Goal: Task Accomplishment & Management: Use online tool/utility

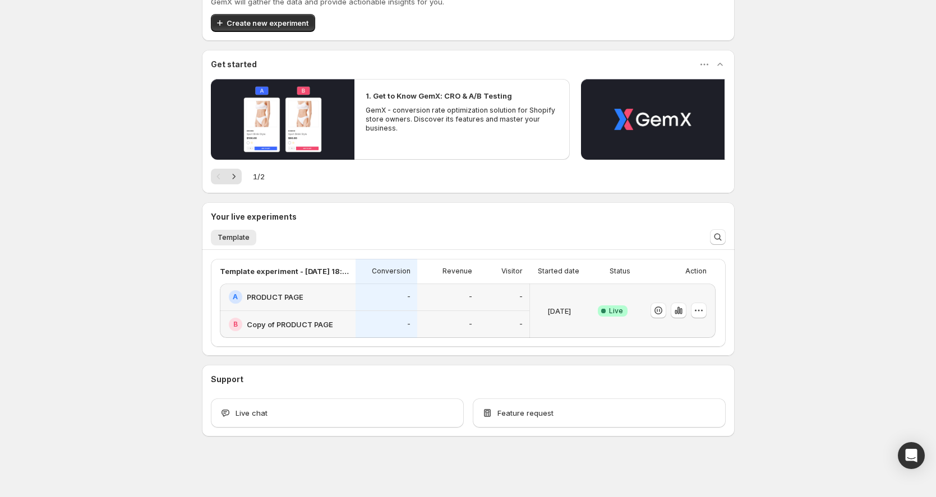
scroll to position [125, 0]
click at [365, 293] on div "-" at bounding box center [386, 296] width 48 height 13
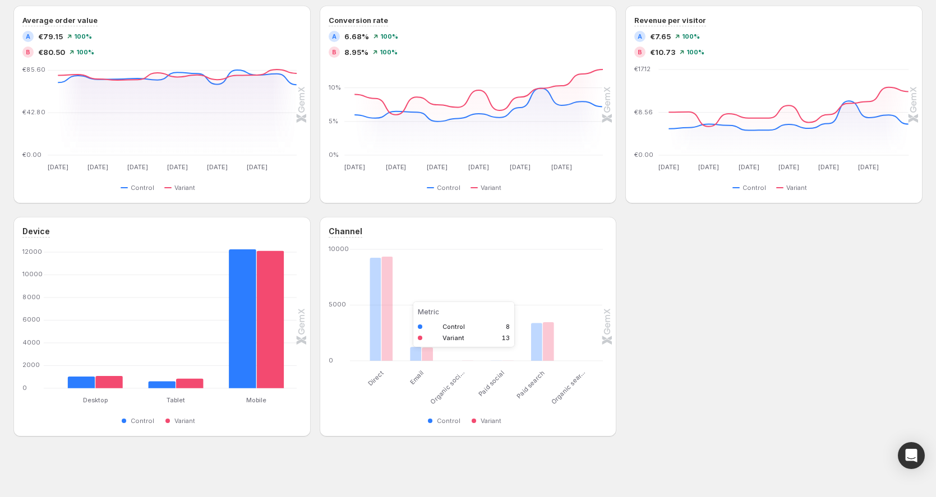
scroll to position [351, 0]
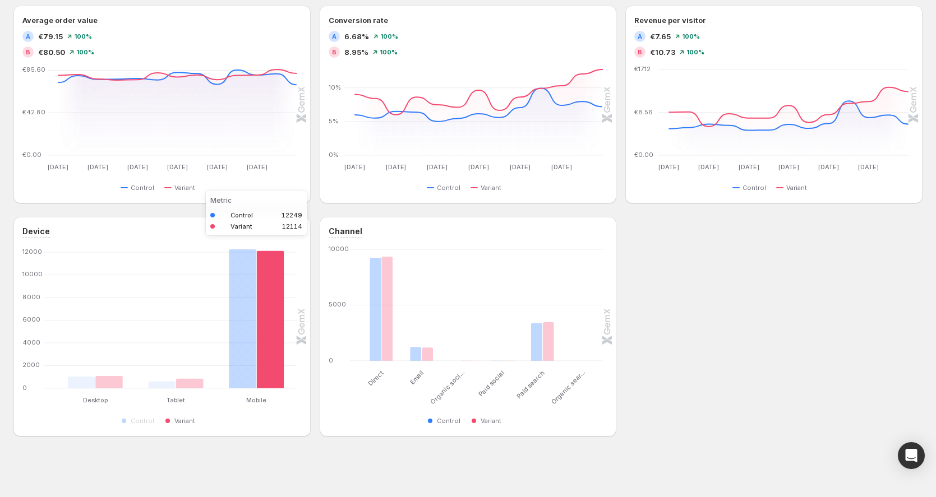
click at [266, 369] on rect "Variant 12114" at bounding box center [269, 318] width 27 height 139
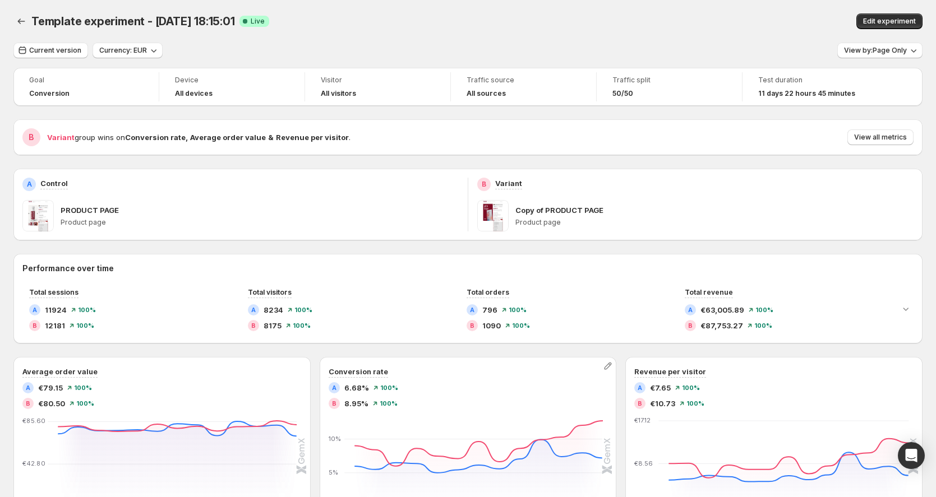
scroll to position [0, 0]
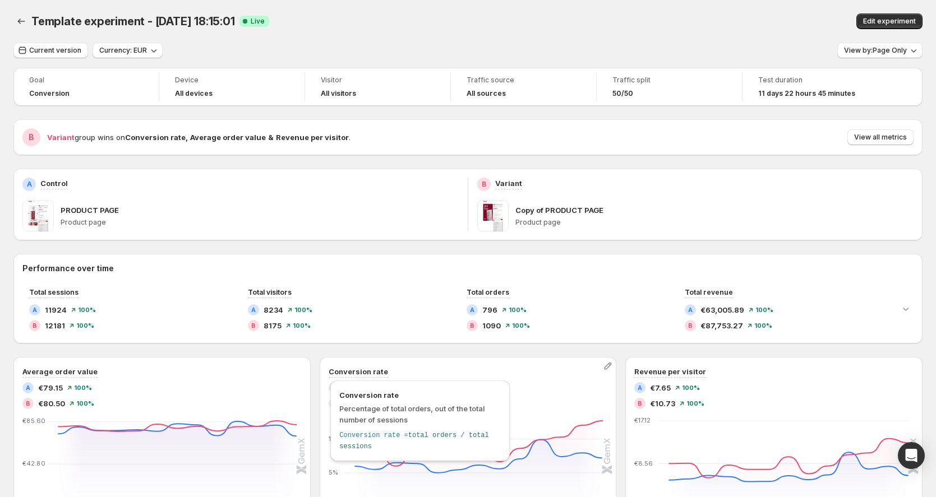
click at [353, 368] on h3 "Conversion rate" at bounding box center [357, 371] width 59 height 11
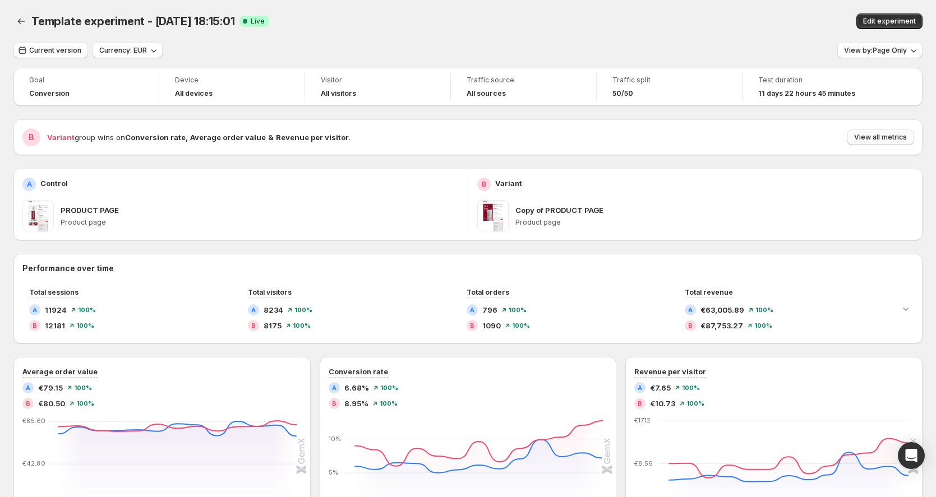
click at [869, 138] on span "View all metrics" at bounding box center [880, 137] width 53 height 9
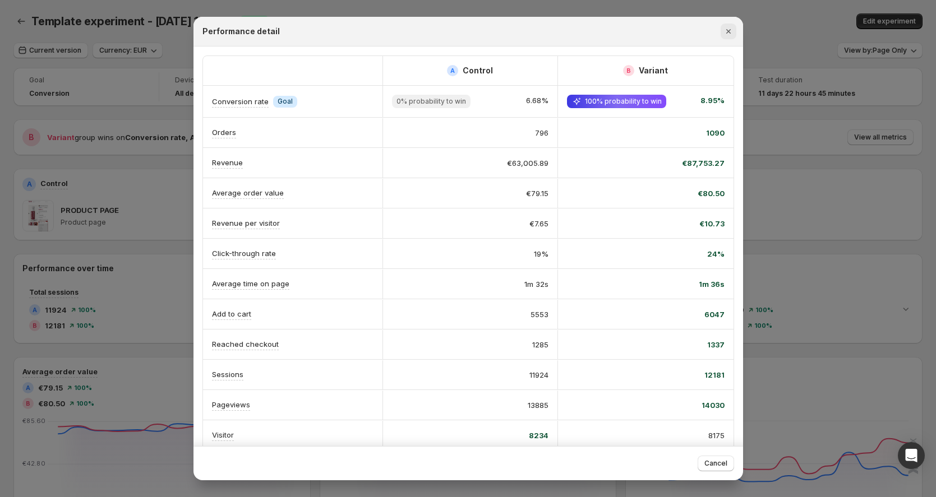
click at [730, 26] on icon "Close" at bounding box center [728, 31] width 11 height 11
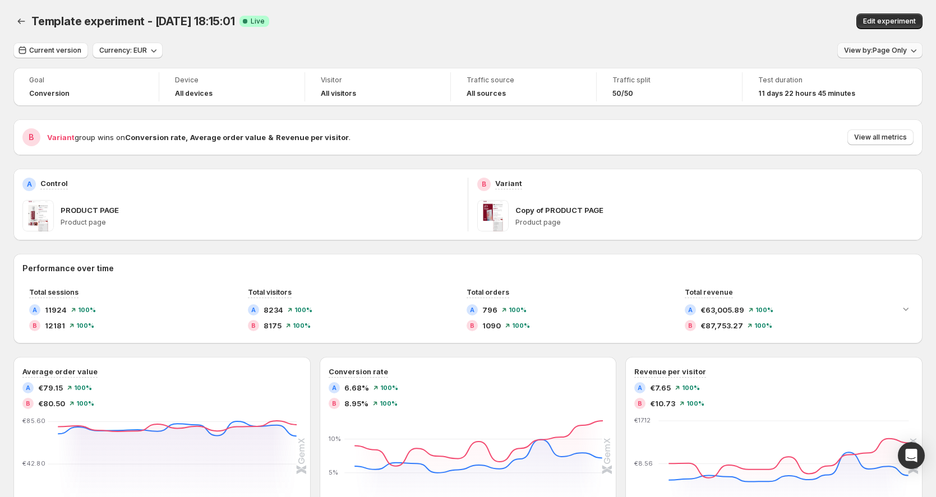
click at [877, 50] on span "View by: Page Only" at bounding box center [875, 50] width 63 height 9
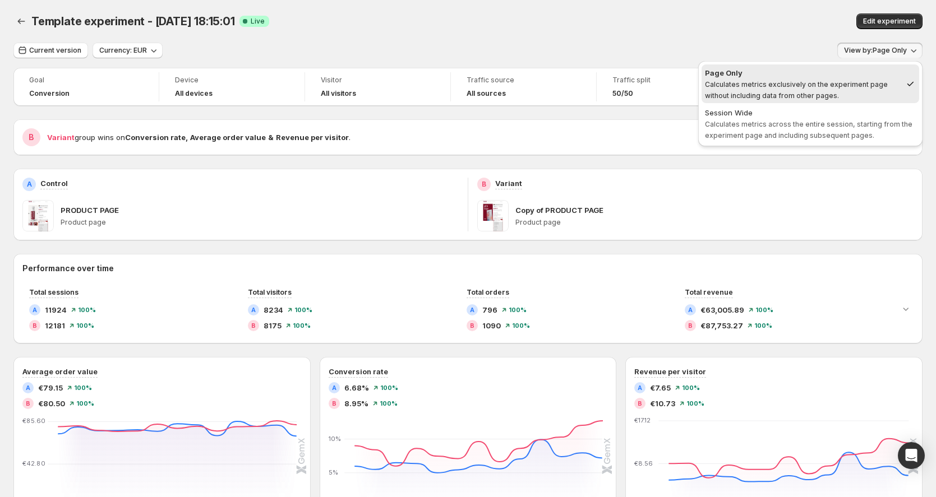
click at [643, 118] on div "Goal Conversion Device All devices Visitor All visitors Traffic source All sour…" at bounding box center [467, 428] width 909 height 720
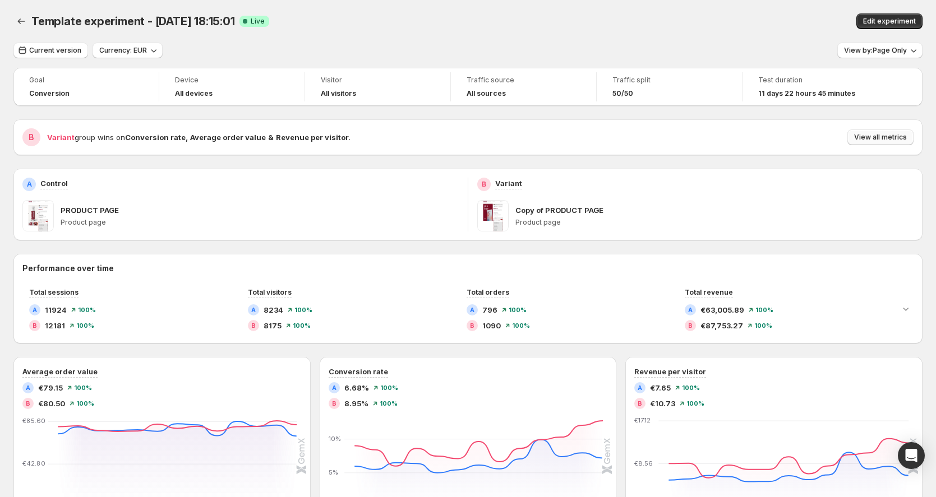
click at [869, 135] on span "View all metrics" at bounding box center [880, 137] width 53 height 9
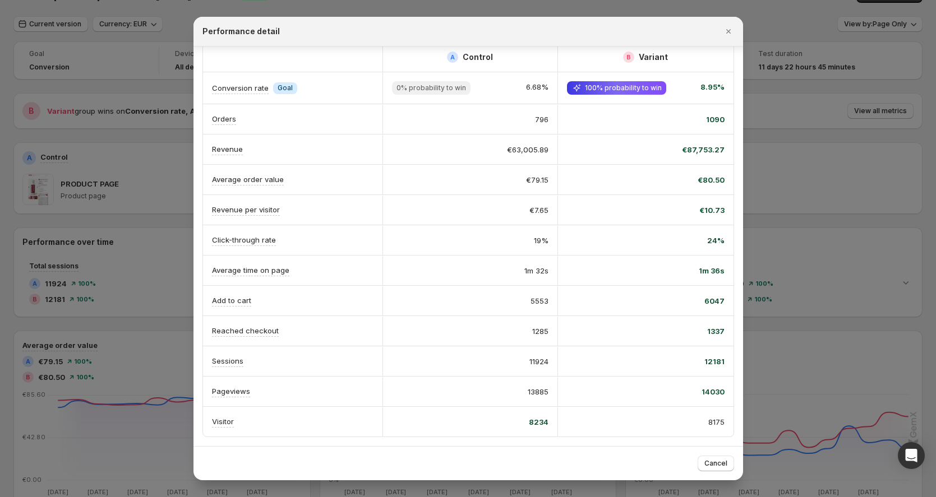
scroll to position [32, 0]
click at [723, 29] on icon "Close" at bounding box center [728, 31] width 11 height 11
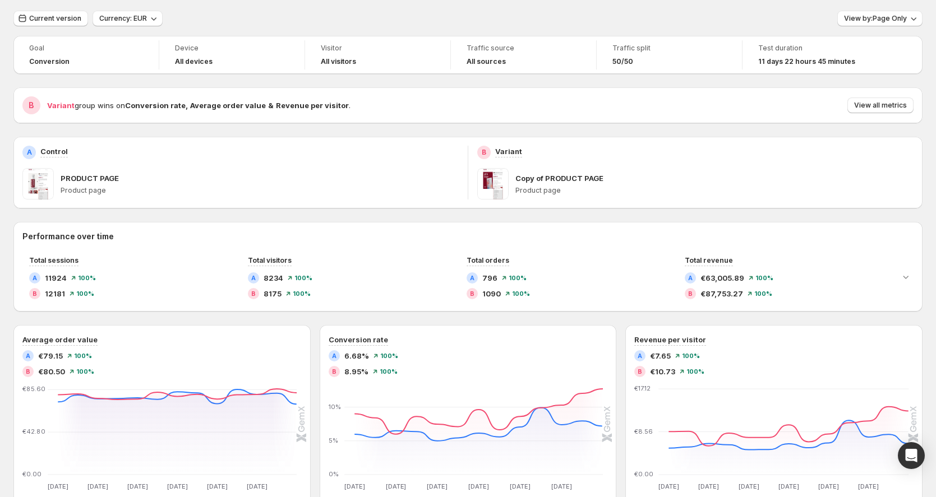
scroll to position [0, 0]
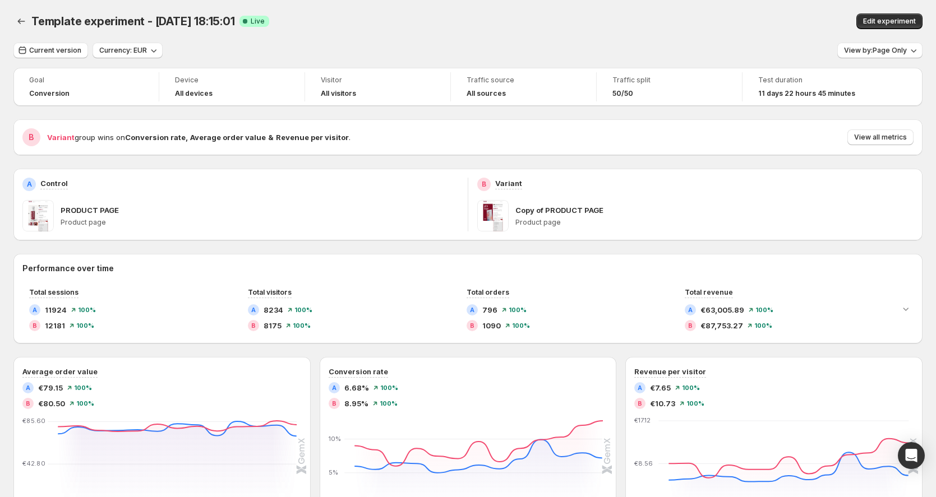
click at [739, 20] on div "Edit experiment" at bounding box center [743, 21] width 358 height 16
click at [745, 41] on div "Template experiment - [DATE] 18:15:01. This page is ready Template experiment -…" at bounding box center [467, 21] width 909 height 43
click at [905, 20] on span "Edit experiment" at bounding box center [889, 21] width 53 height 9
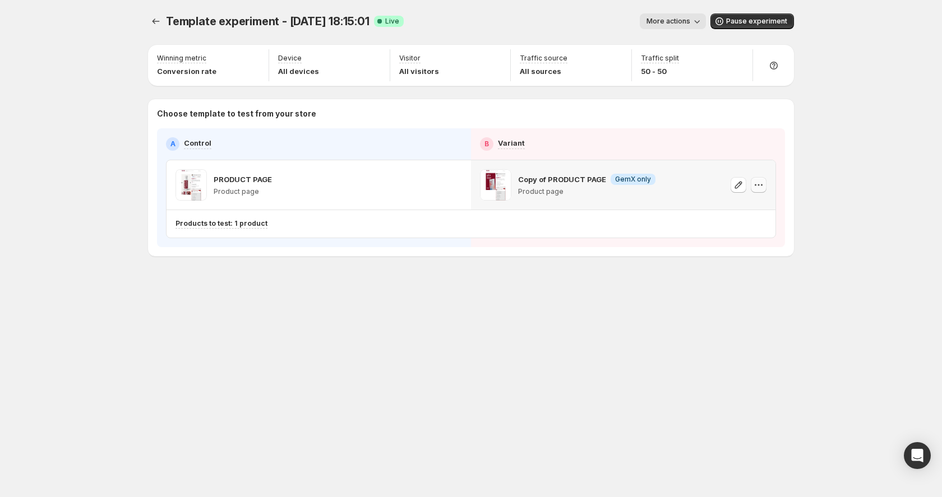
click at [762, 187] on icon "button" at bounding box center [758, 184] width 11 height 11
click at [821, 29] on div "Template experiment - [DATE] 18:15:01. This page is ready Template experiment -…" at bounding box center [471, 248] width 942 height 497
click at [671, 26] on button "More actions" at bounding box center [673, 21] width 66 height 16
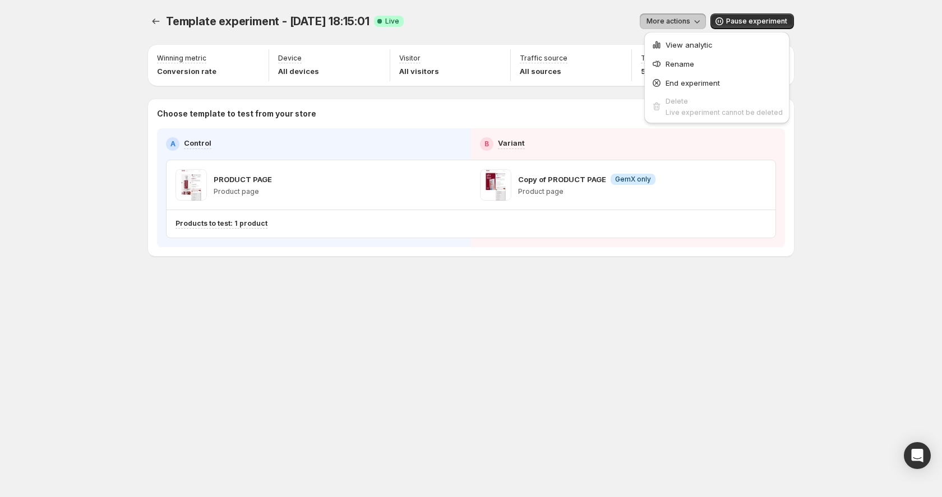
click at [506, 39] on div "Template experiment - [DATE] 18:15:01. This page is ready Template experiment -…" at bounding box center [471, 21] width 646 height 43
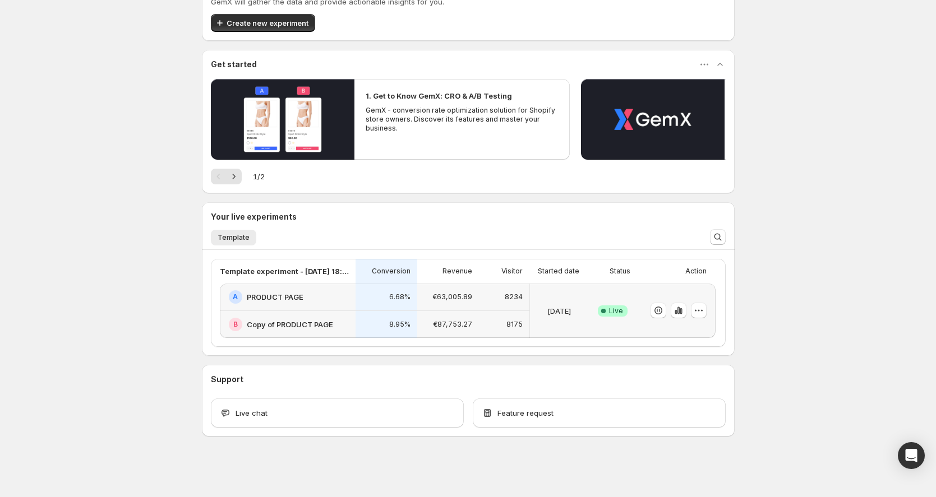
scroll to position [125, 0]
click at [697, 311] on icon "button" at bounding box center [698, 310] width 11 height 11
click at [675, 331] on span "Edit" at bounding box center [711, 333] width 117 height 11
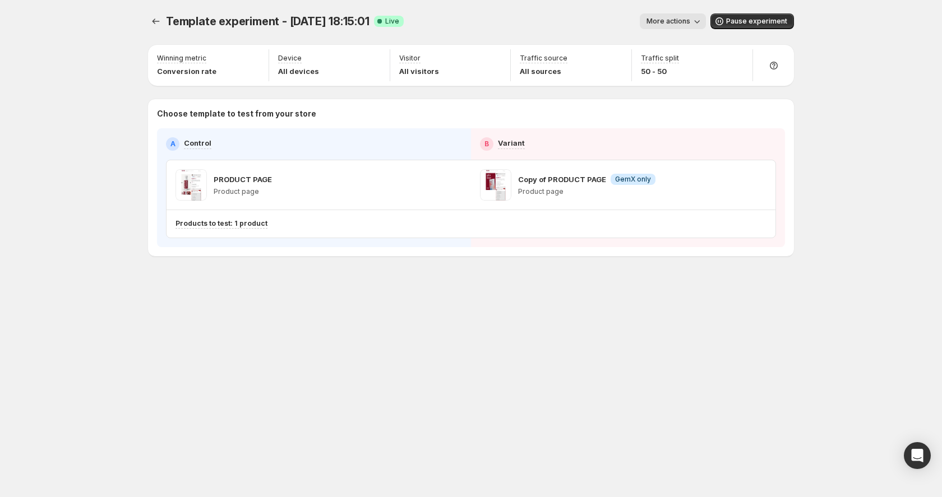
click at [682, 18] on span "More actions" at bounding box center [668, 21] width 44 height 9
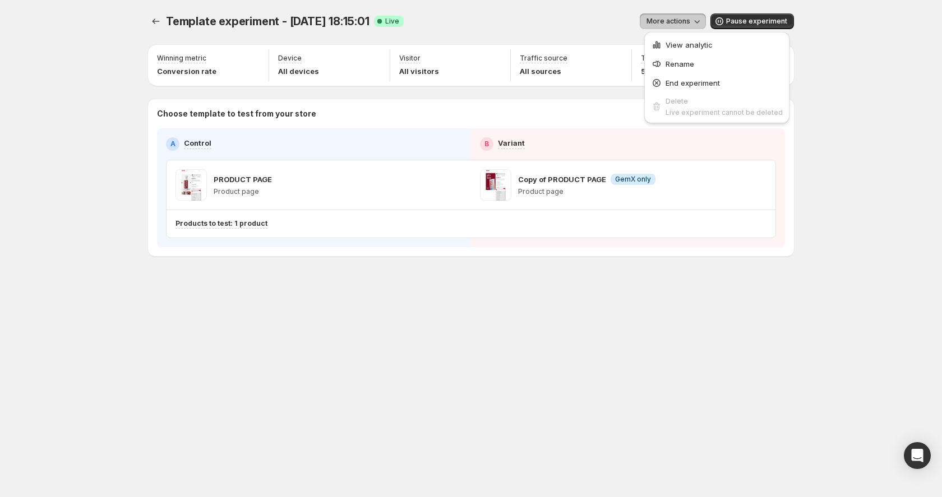
click at [682, 18] on span "More actions" at bounding box center [668, 21] width 44 height 9
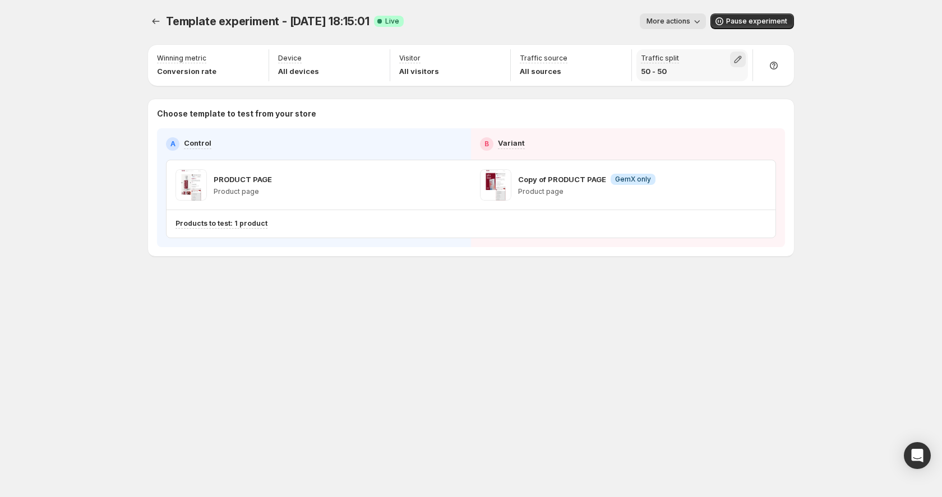
click at [739, 61] on icon "button" at bounding box center [737, 59] width 11 height 11
drag, startPoint x: 737, startPoint y: 81, endPoint x: 656, endPoint y: 81, distance: 81.3
type input "*"
click at [657, 81] on input "range" at bounding box center [737, 84] width 161 height 16
click at [819, 136] on div "Template experiment - Aug 21, 18:15:01. This page is ready Template experiment …" at bounding box center [471, 248] width 942 height 497
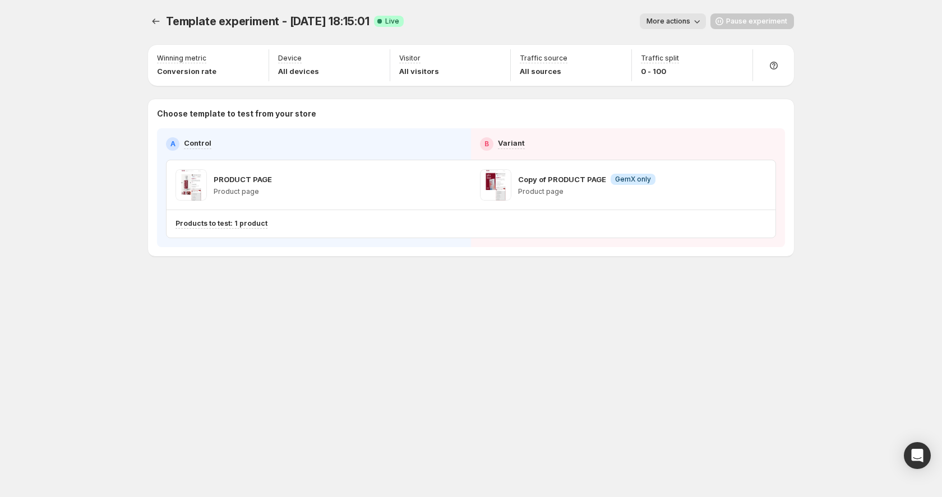
click at [568, 311] on div "Template experiment - Aug 21, 18:15:01. This page is ready Template experiment …" at bounding box center [471, 158] width 673 height 317
